Goal: Use online tool/utility

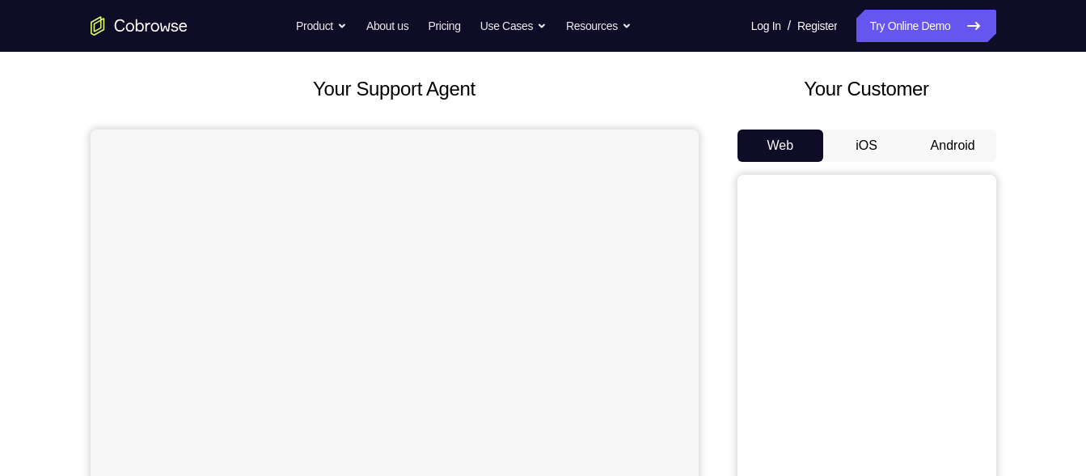
scroll to position [87, 0]
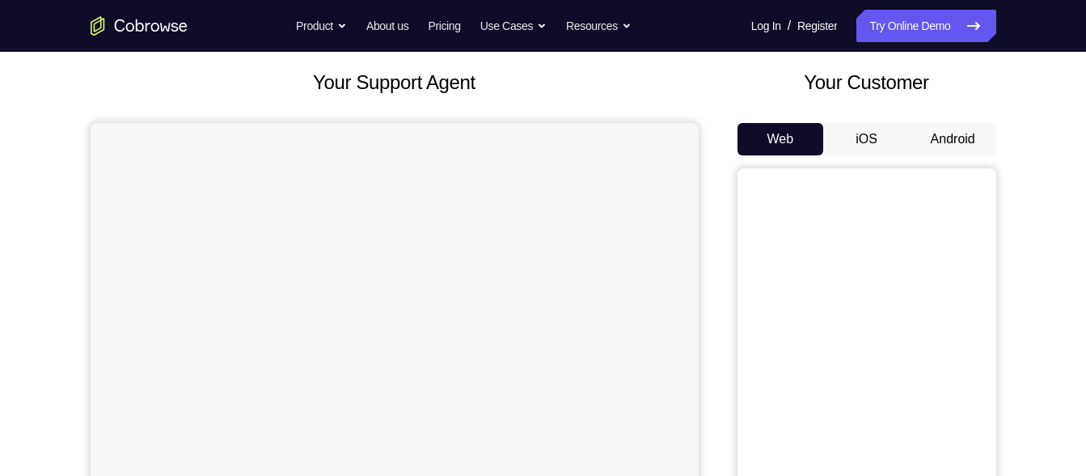
click at [962, 150] on button "Android" at bounding box center [953, 139] width 87 height 32
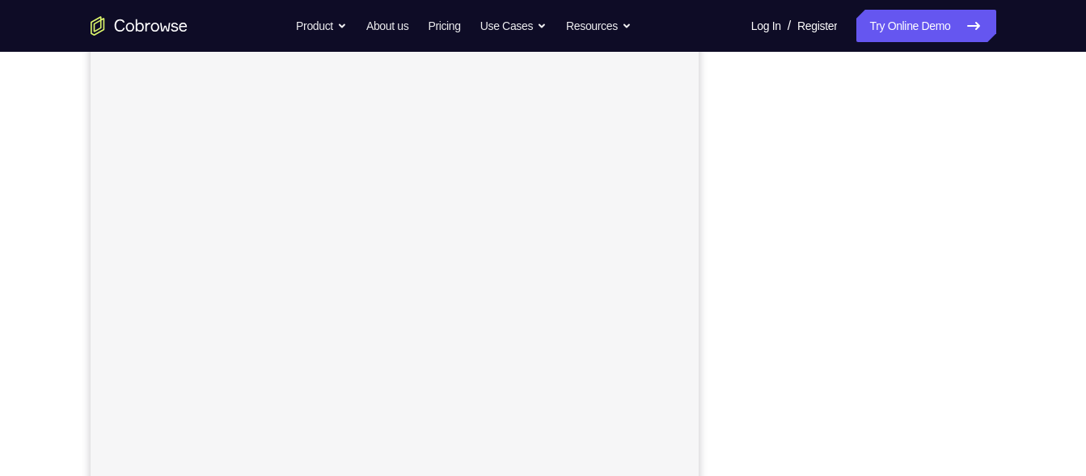
scroll to position [257, 0]
